Goal: Task Accomplishment & Management: Manage account settings

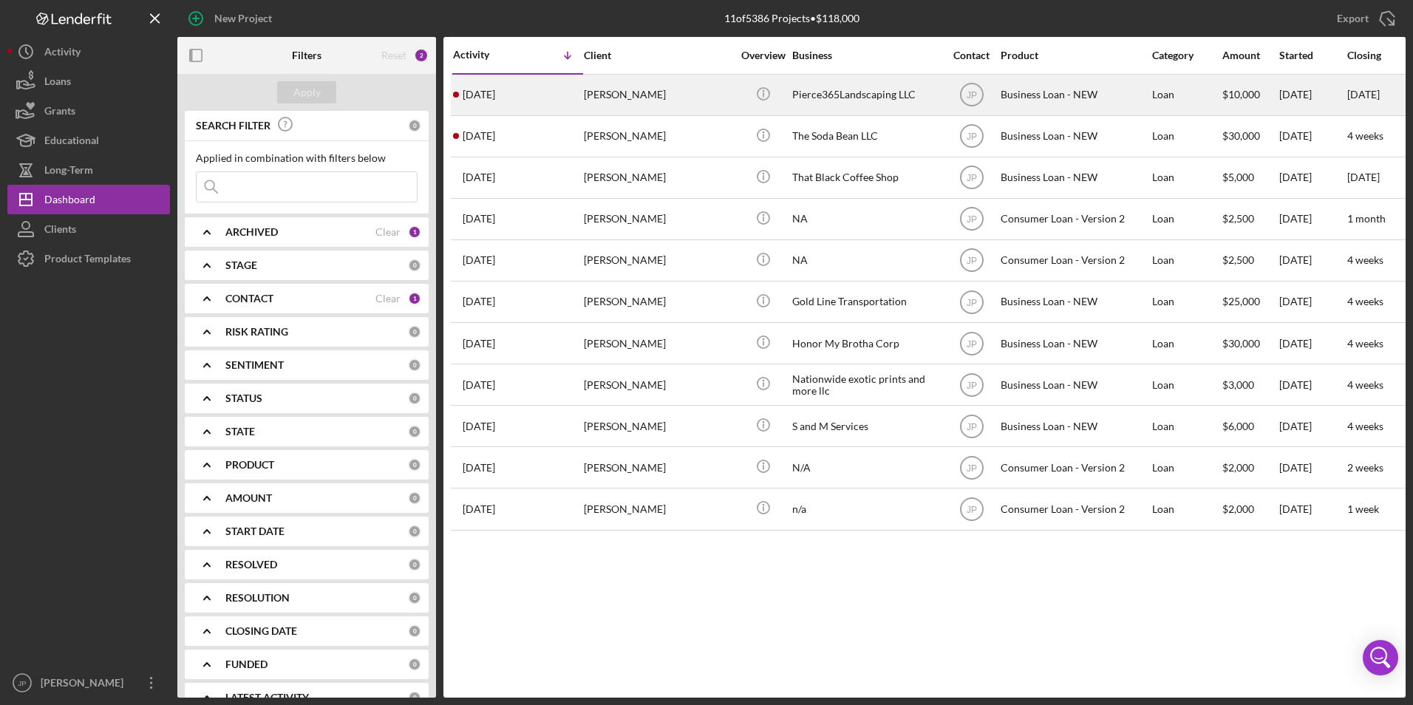
click at [628, 89] on div "[PERSON_NAME]" at bounding box center [658, 94] width 148 height 39
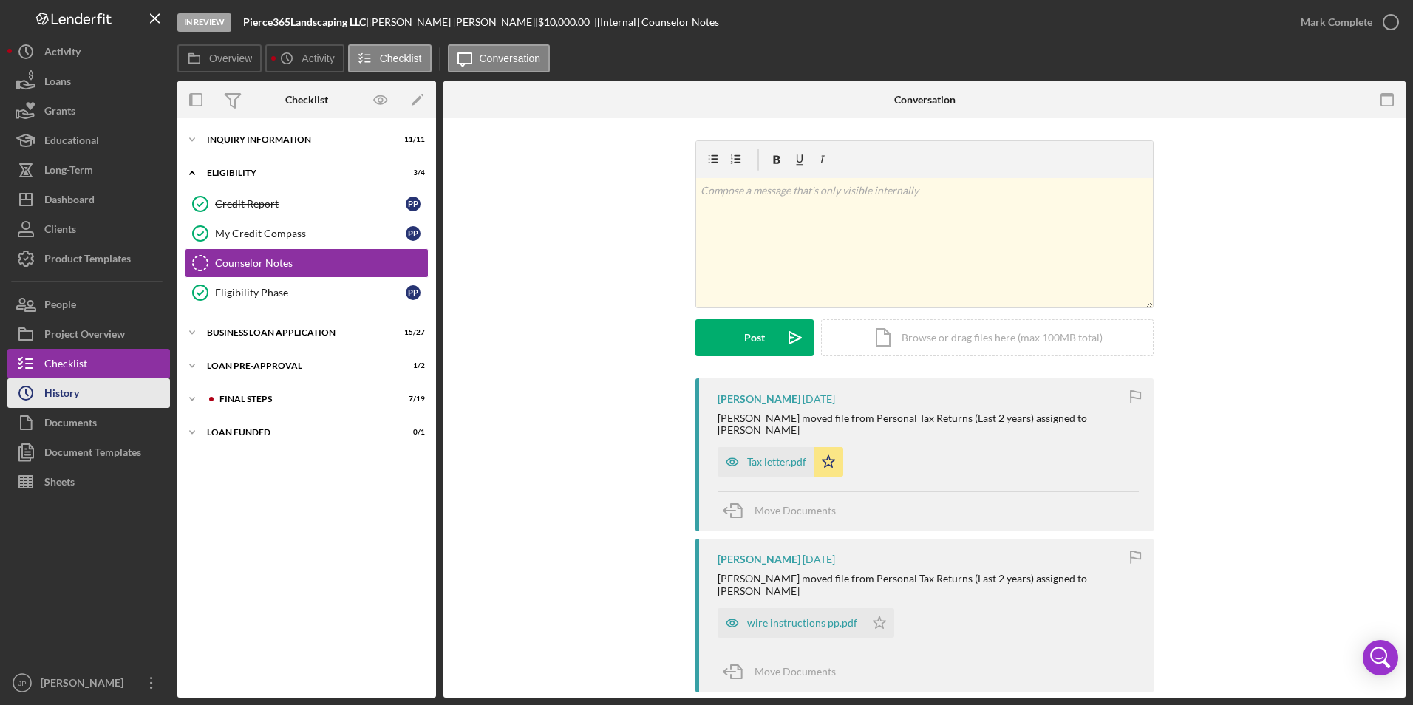
click at [75, 398] on div "History" at bounding box center [61, 394] width 35 height 33
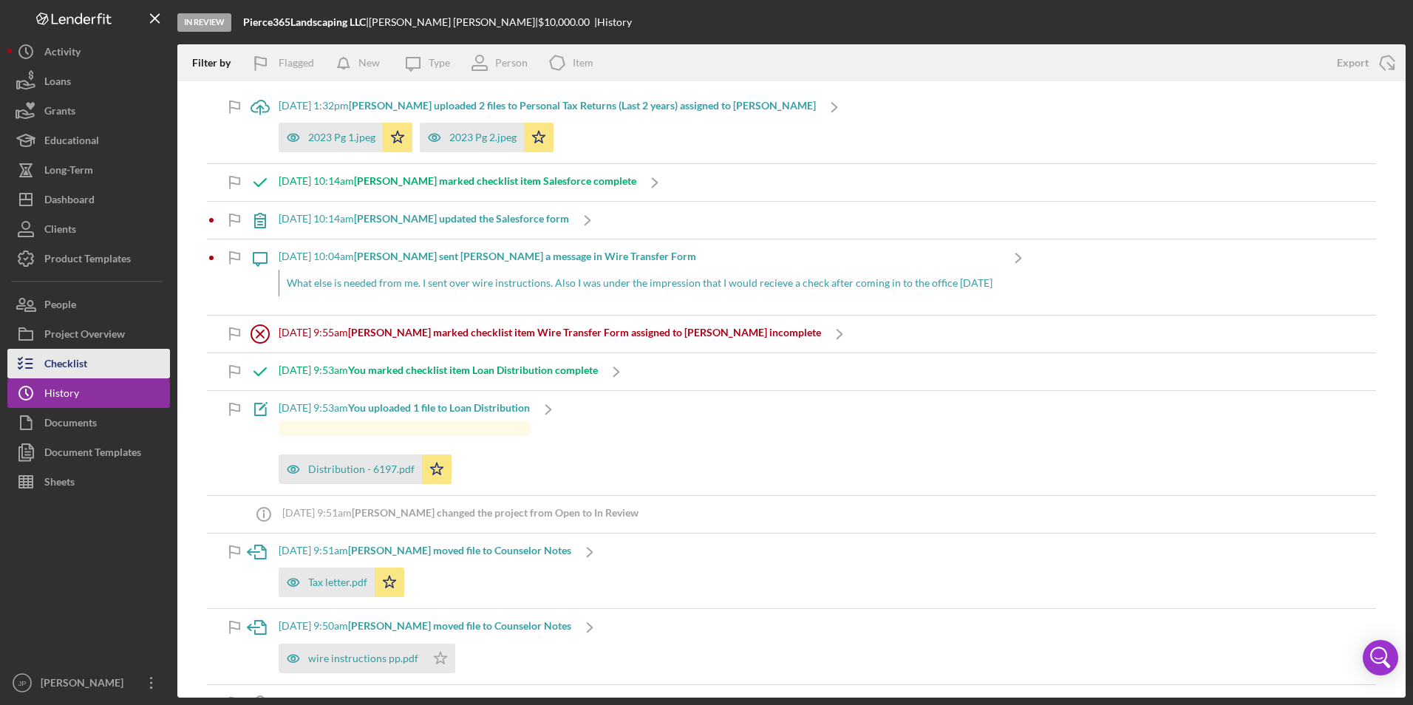
click at [58, 364] on div "Checklist" at bounding box center [65, 365] width 43 height 33
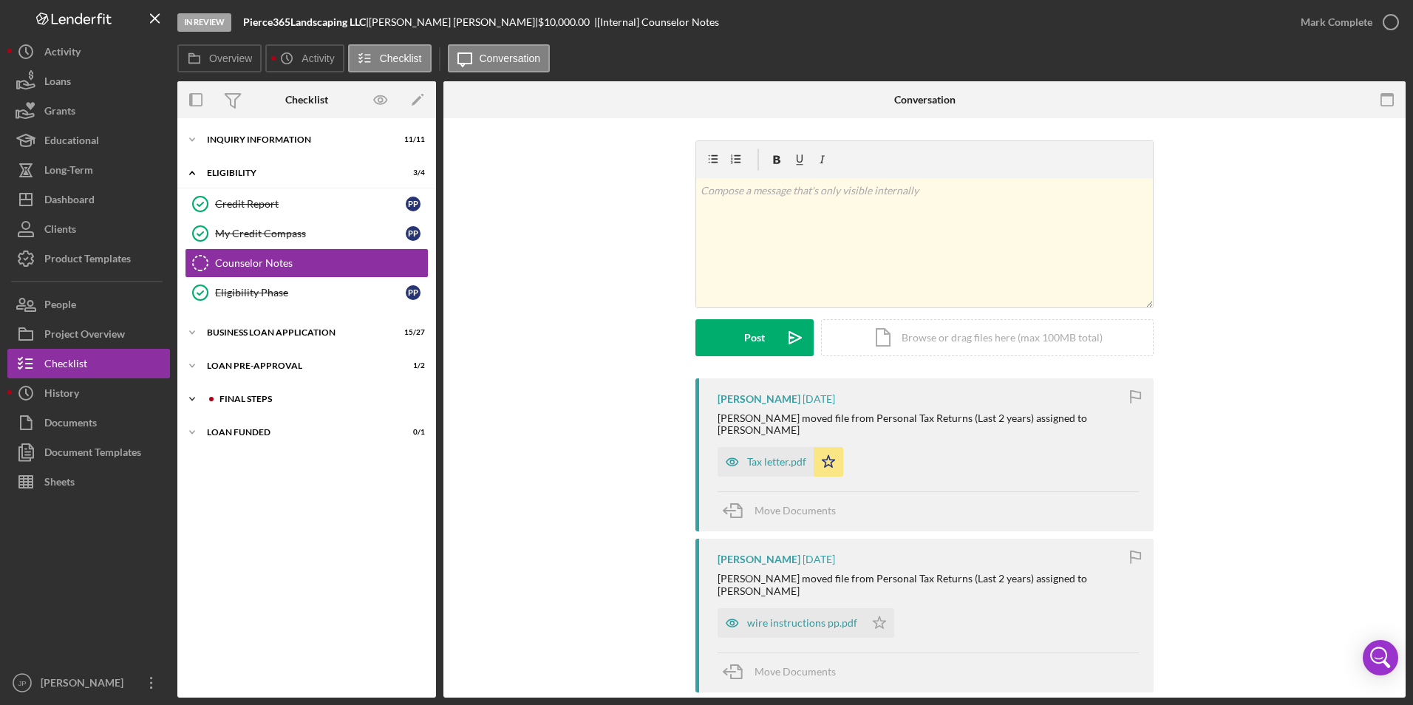
click at [197, 397] on icon "Icon/Expander" at bounding box center [192, 399] width 30 height 30
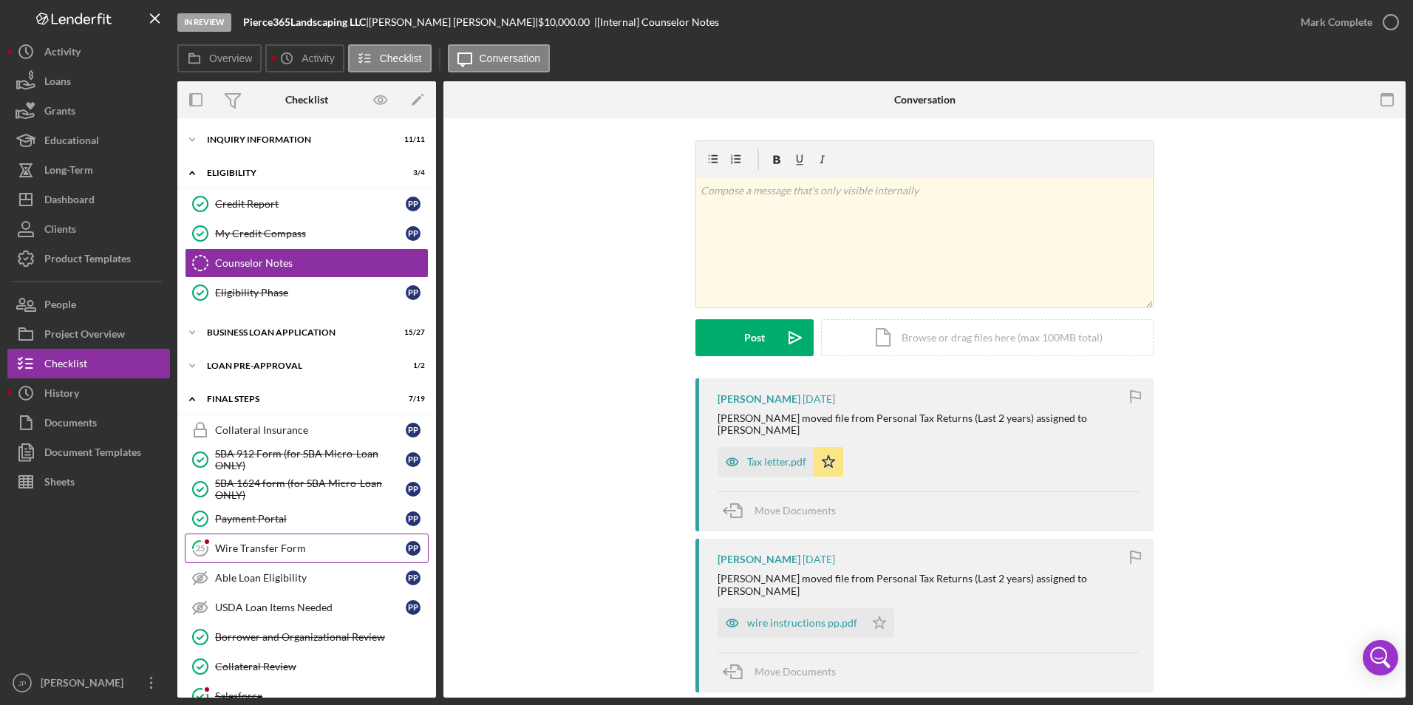
click at [293, 549] on div "Wire Transfer Form" at bounding box center [310, 548] width 191 height 12
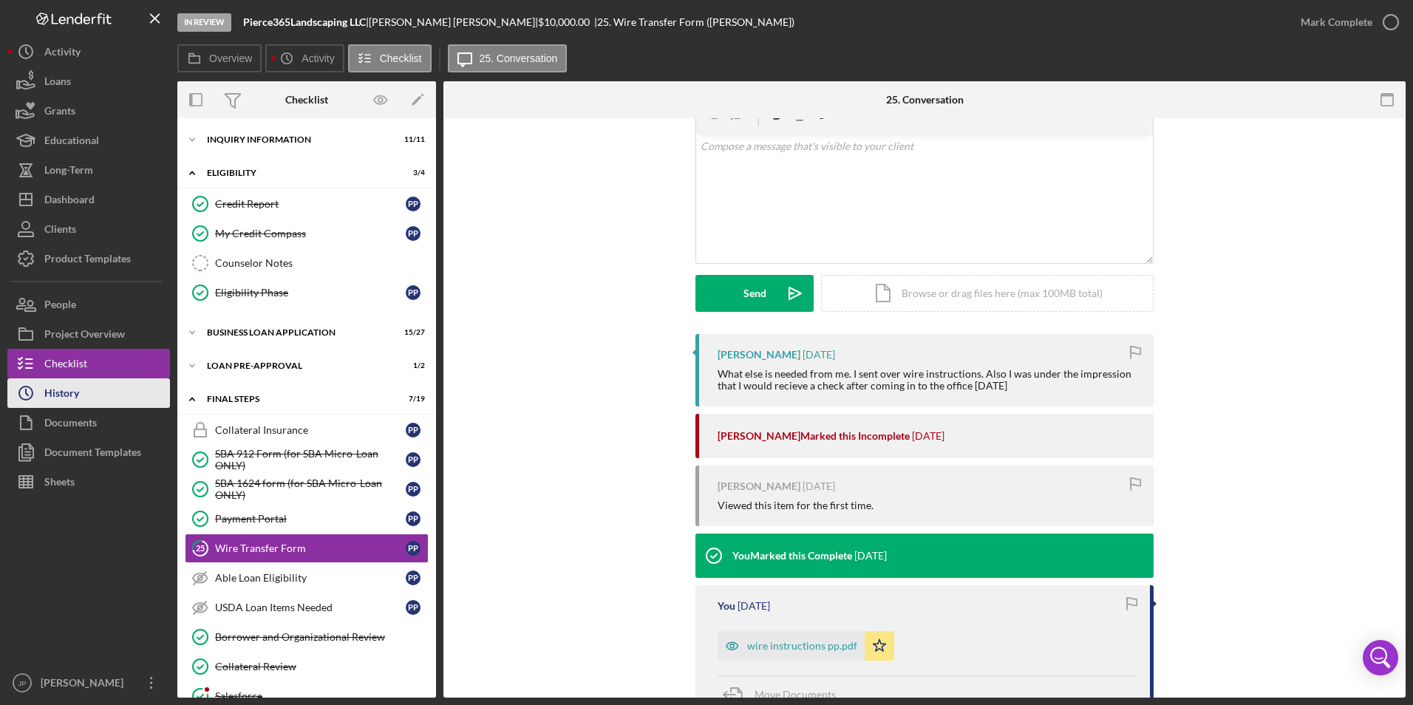
click at [106, 387] on button "Icon/History History" at bounding box center [88, 393] width 163 height 30
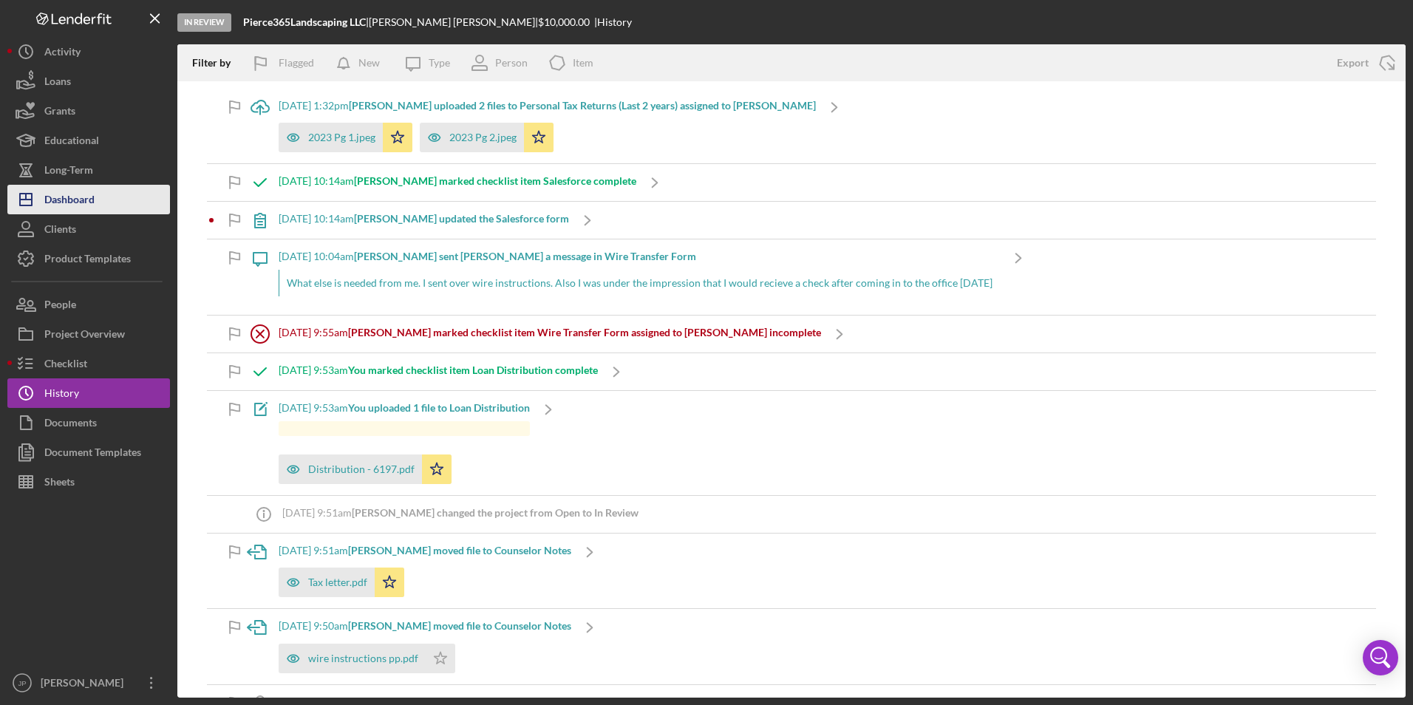
click at [78, 197] on div "Dashboard" at bounding box center [69, 201] width 50 height 33
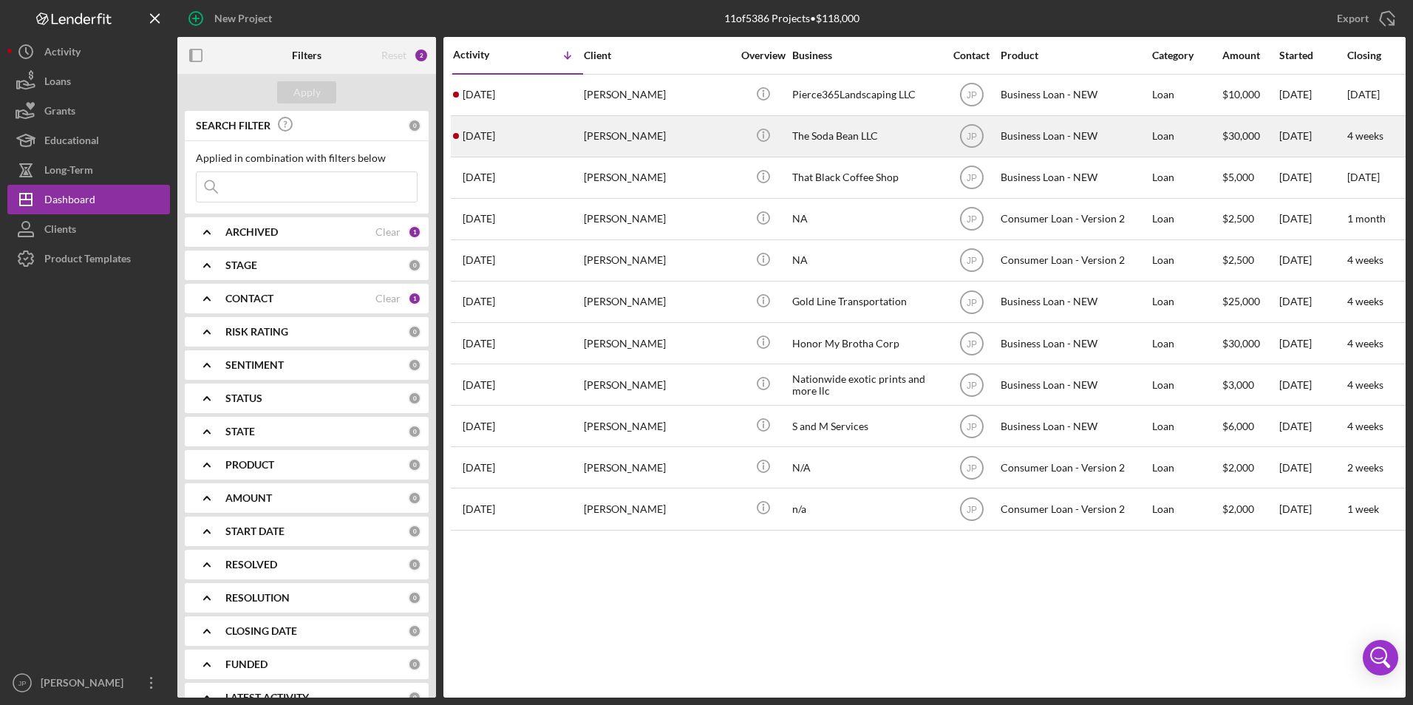
click at [559, 148] on div "[DATE] [PERSON_NAME]" at bounding box center [517, 136] width 129 height 39
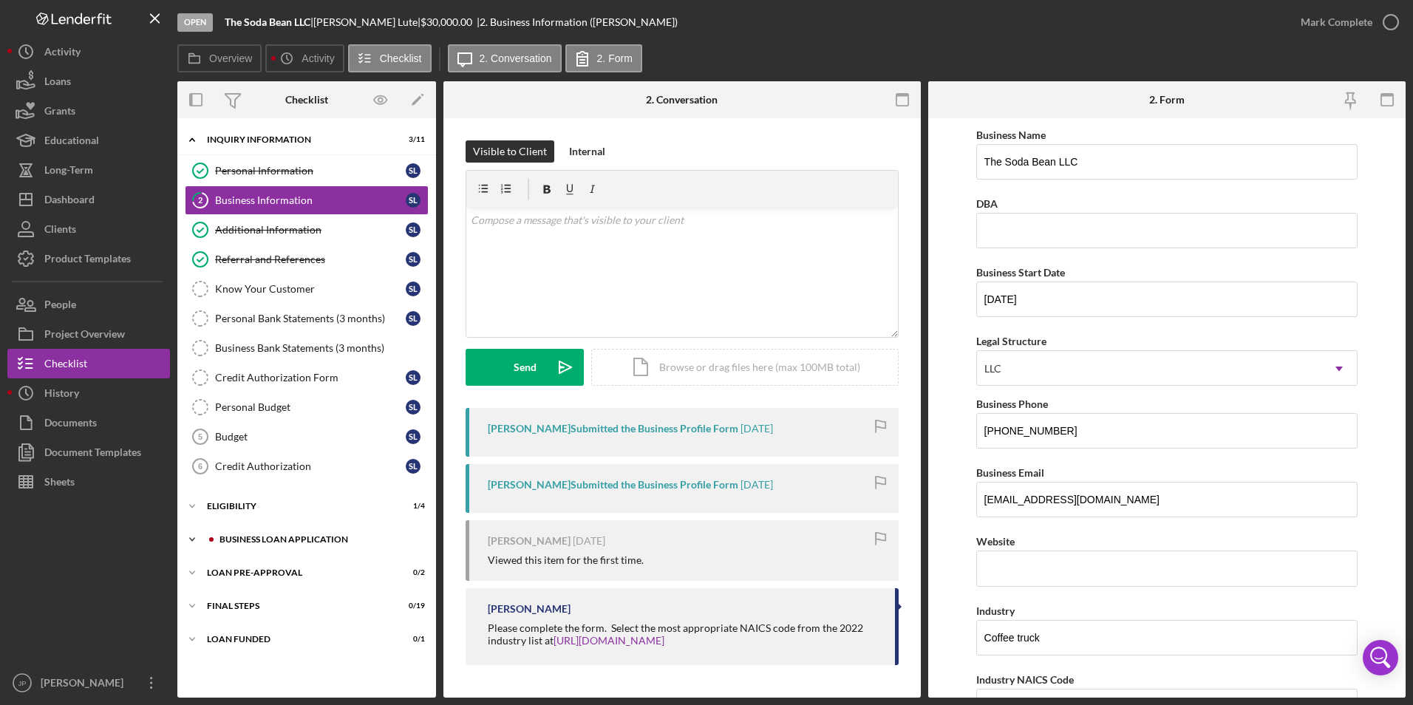
click at [193, 538] on icon "Icon/Expander" at bounding box center [192, 540] width 30 height 30
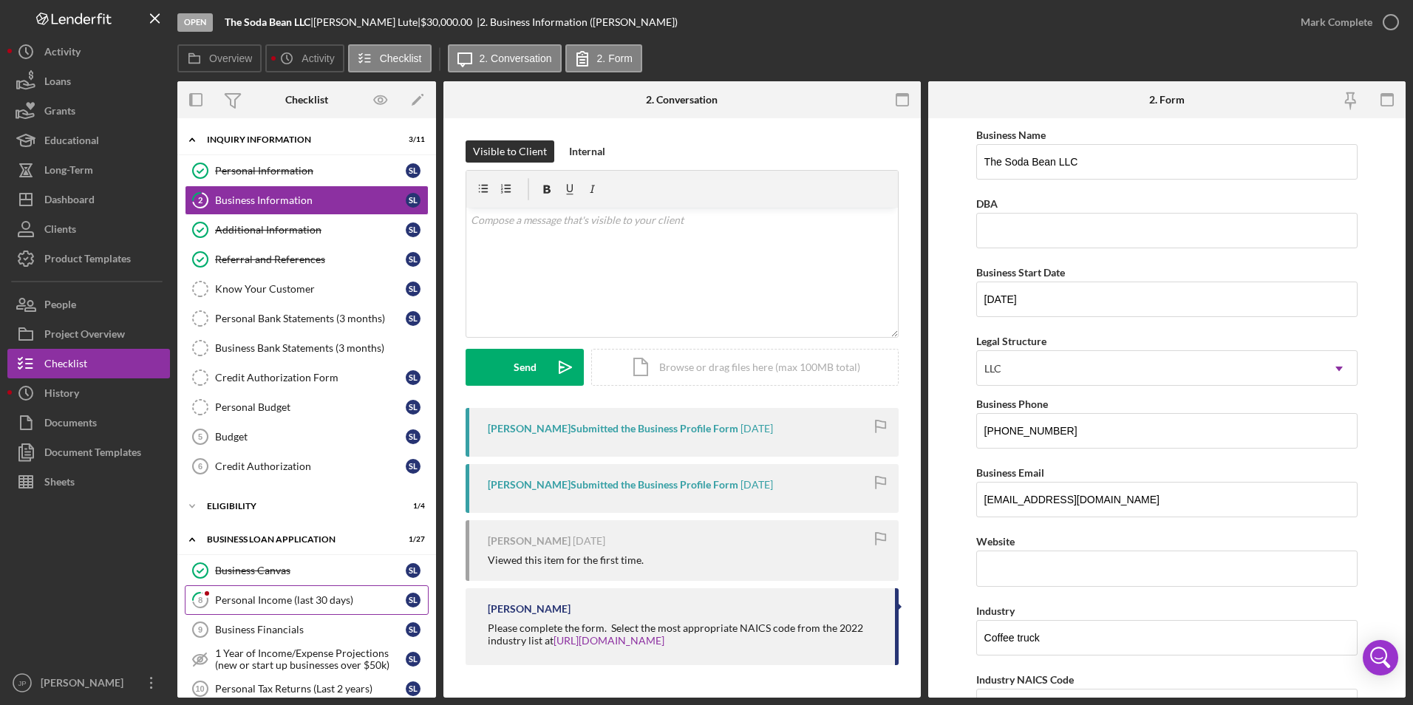
click at [262, 606] on div "Personal Income (last 30 days)" at bounding box center [310, 600] width 191 height 12
